Goal: Task Accomplishment & Management: Use online tool/utility

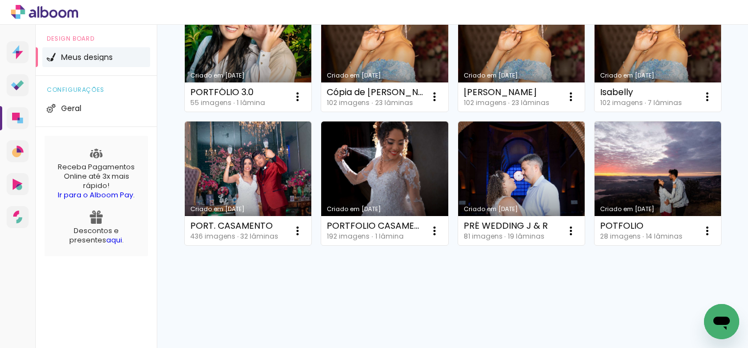
scroll to position [275, 0]
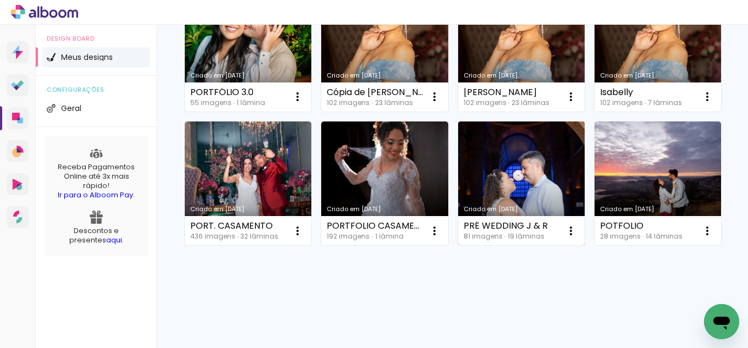
click at [458, 177] on link "Criado em [DATE]" at bounding box center [521, 184] width 127 height 124
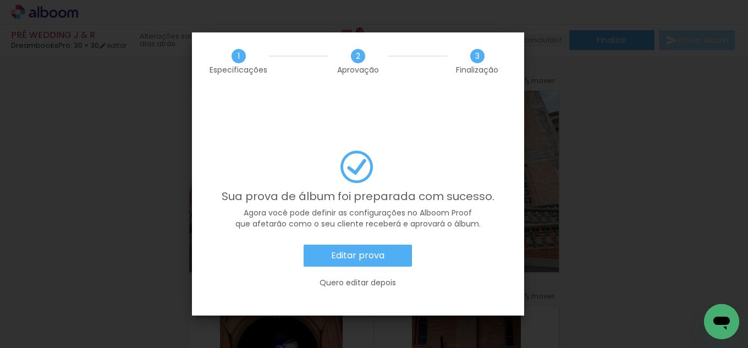
click at [0, 0] on slot "Editar prova" at bounding box center [0, 0] width 0 height 0
